Goal: Check status: Check status

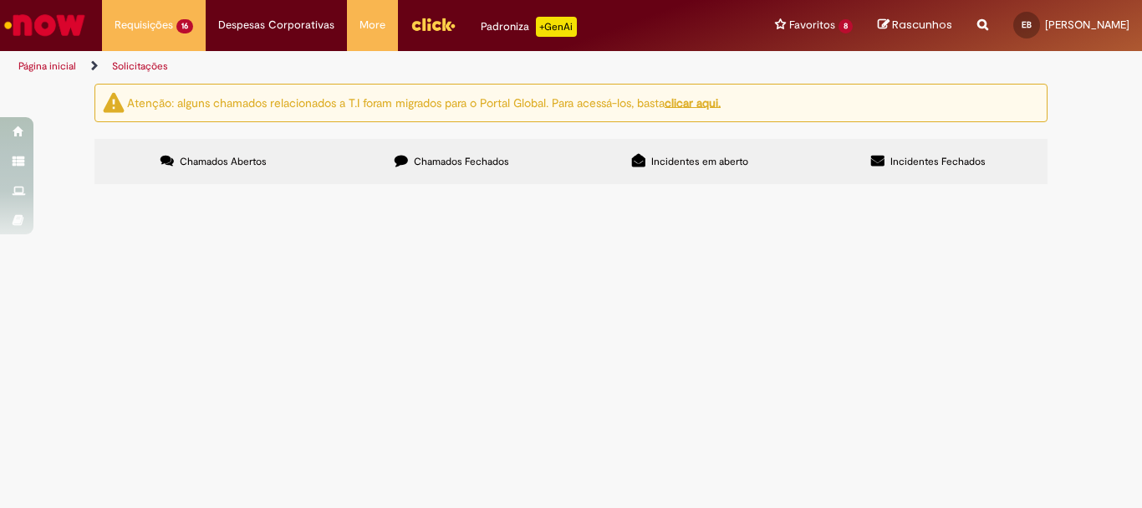
scroll to position [335, 0]
click at [0, 0] on span "Solicito desbloqueio R de TODOS os itens do pedido." at bounding box center [0, 0] width 0 height 0
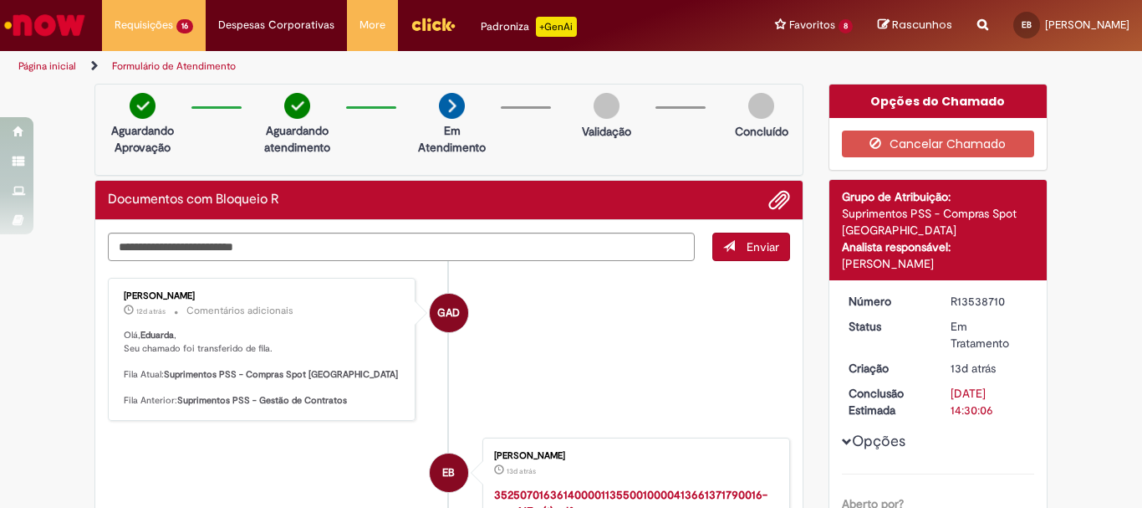
drag, startPoint x: 116, startPoint y: 301, endPoint x: 133, endPoint y: 287, distance: 22.0
click at [180, 293] on div "[PERSON_NAME] 12d atrás 12 dias atrás Comentários adicionais [PERSON_NAME] , Se…" at bounding box center [262, 349] width 298 height 133
click at [133, 287] on div "[PERSON_NAME] 12d atrás 12 dias atrás Comentários adicionais [PERSON_NAME] , Se…" at bounding box center [262, 349] width 298 height 133
drag, startPoint x: 117, startPoint y: 293, endPoint x: 222, endPoint y: 291, distance: 104.6
click at [222, 291] on div "[PERSON_NAME] 12d atrás 12 dias atrás Comentários adicionais [PERSON_NAME] , Se…" at bounding box center [262, 349] width 298 height 133
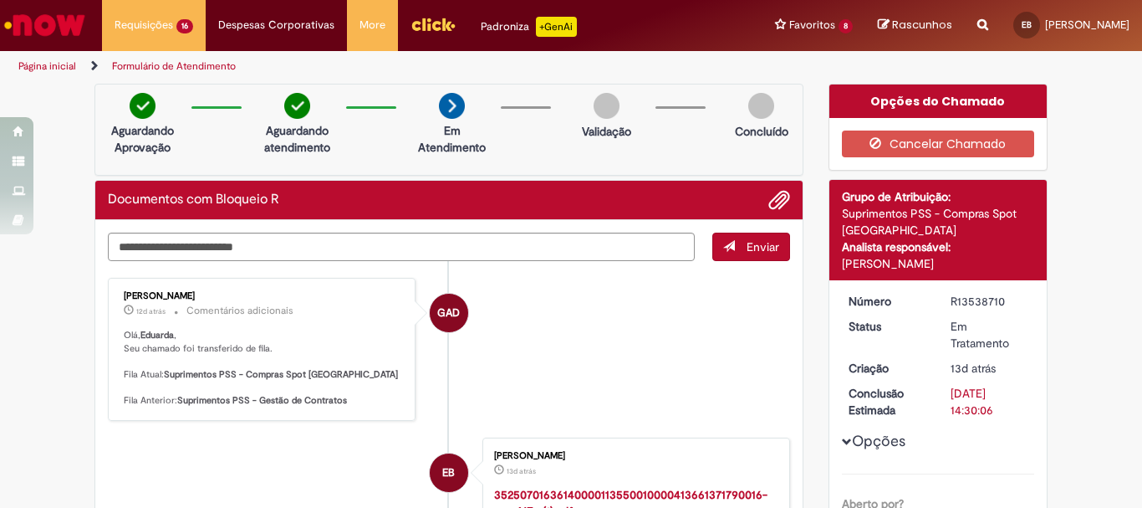
copy div "[PERSON_NAME]"
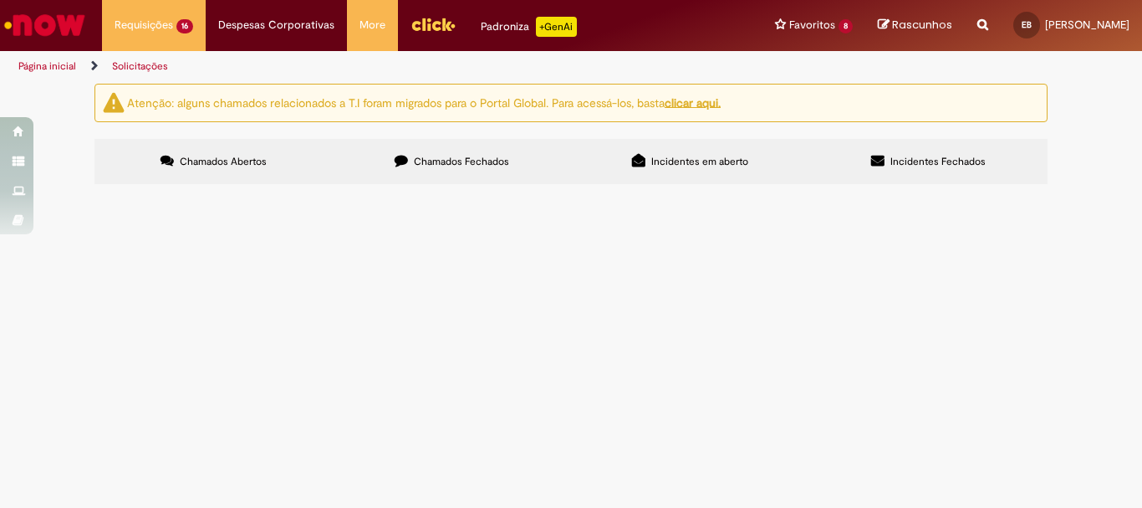
click at [0, 0] on span "Solicito geração do pedido do item 20 da RC 1000425075" at bounding box center [0, 0] width 0 height 0
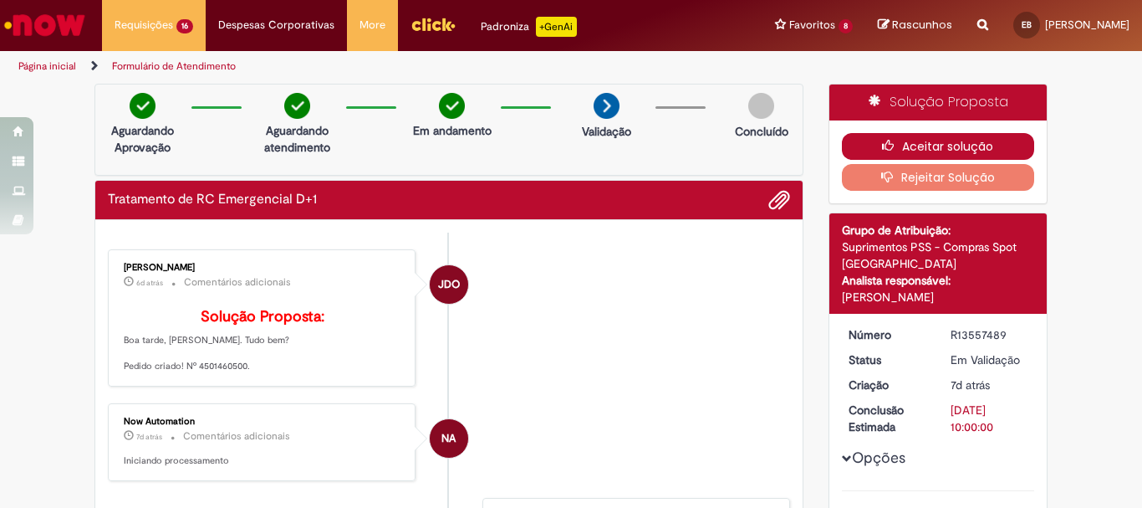
click at [922, 147] on button "Aceitar solução" at bounding box center [938, 146] width 193 height 27
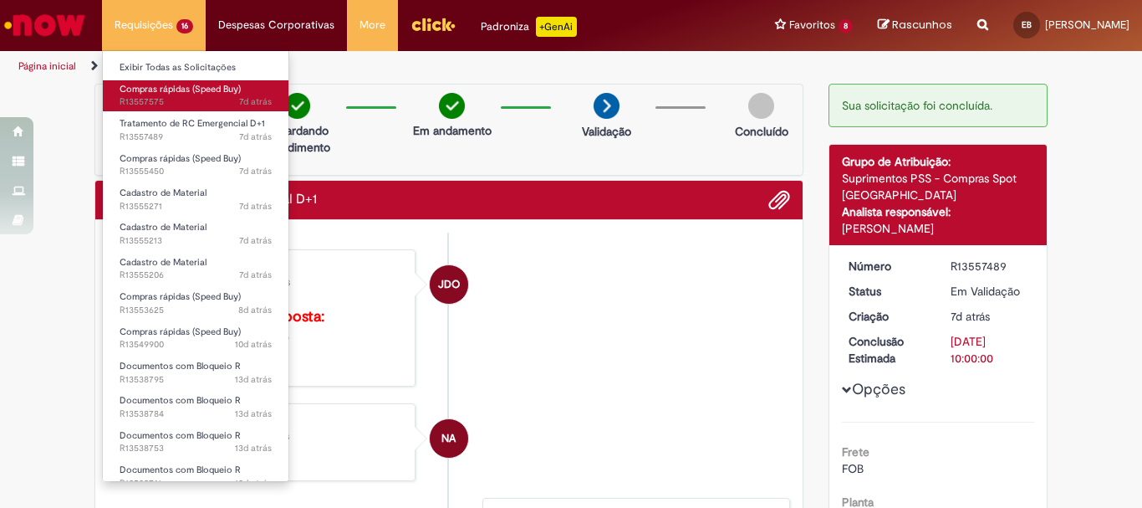
click at [189, 81] on link "Compras rápidas (Speed Buy) 7d atrás 7 dias atrás R13557575" at bounding box center [196, 95] width 186 height 31
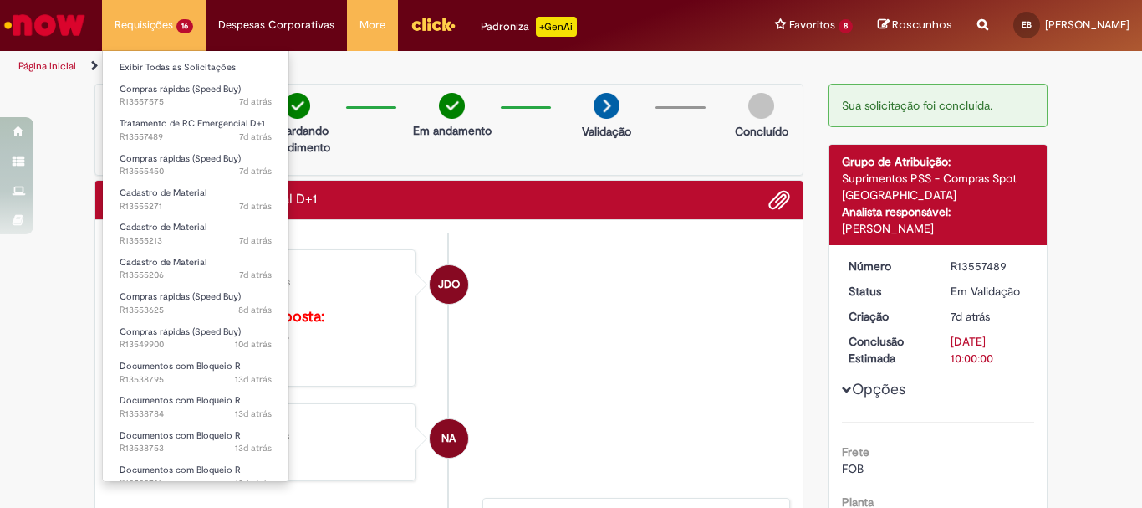
click at [171, 33] on li "Requisições 16 Exibir Todas as Solicitações Compras rápidas (Speed Buy) 7d atrá…" at bounding box center [154, 25] width 104 height 50
click at [183, 68] on link "Exibir Todas as Solicitações" at bounding box center [196, 68] width 186 height 18
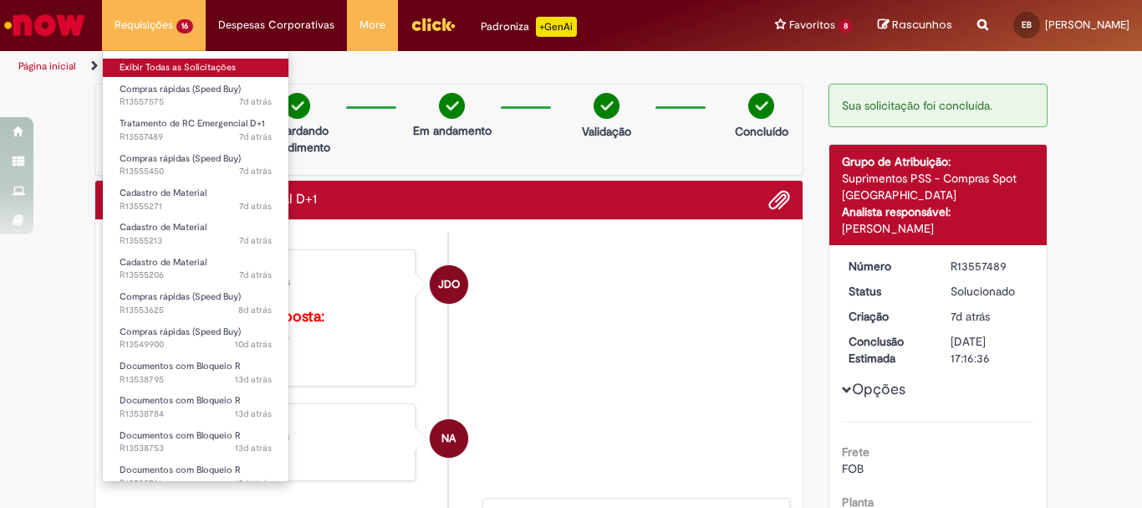
click at [150, 68] on link "Exibir Todas as Solicitações" at bounding box center [196, 68] width 186 height 18
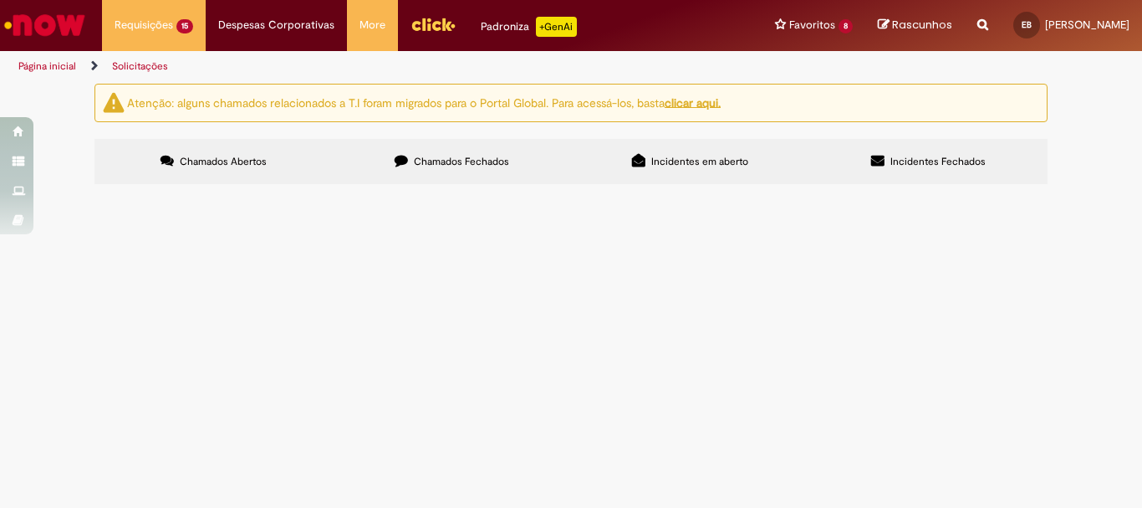
click at [780, 57] on form "Pesquisa de Satisfação Por favor, avalie a qualidade do seu atendimento* Comple…" at bounding box center [571, 155] width 500 height 519
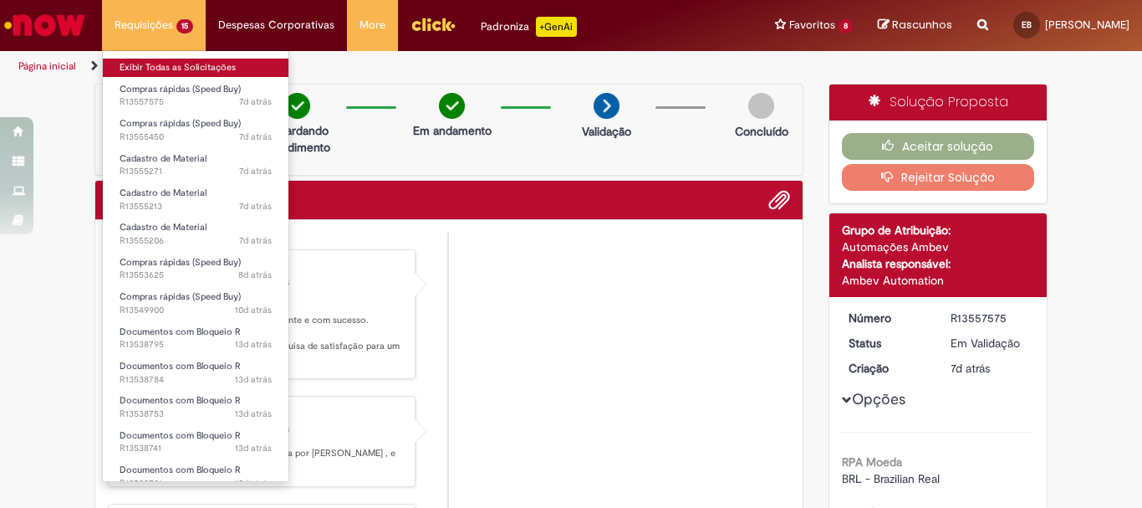
click at [181, 70] on link "Exibir Todas as Solicitações" at bounding box center [196, 68] width 186 height 18
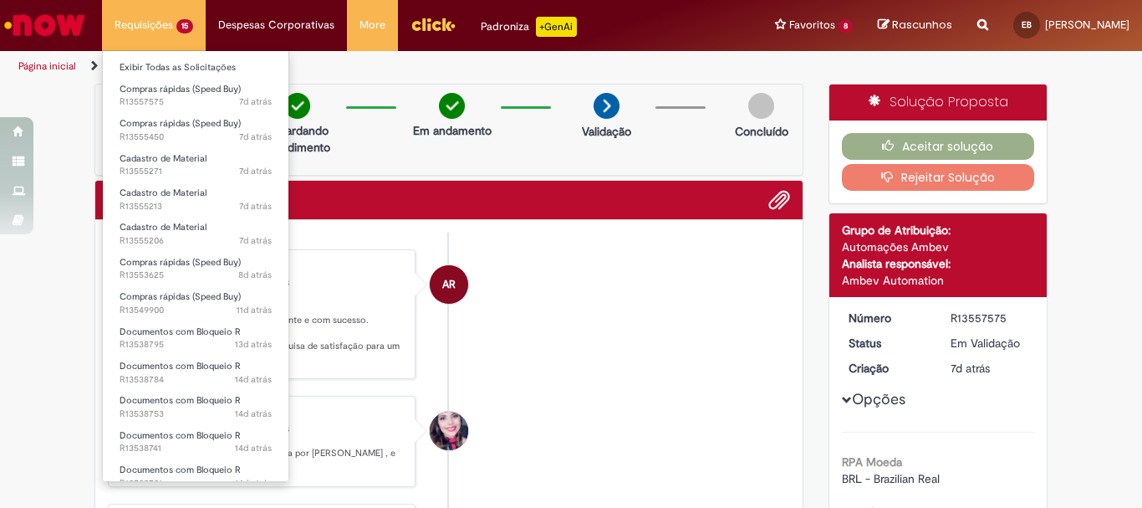
click at [161, 77] on li "Compras rápidas (Speed Buy) 7d atrás 7 dias atrás R13557575" at bounding box center [196, 94] width 186 height 34
click at [170, 63] on link "Exibir Todas as Solicitações" at bounding box center [196, 68] width 186 height 18
